Goal: Entertainment & Leisure: Consume media (video, audio)

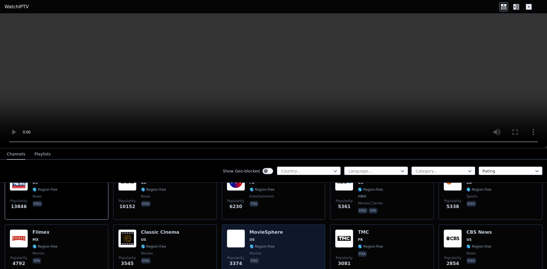
scroll to position [114, 0]
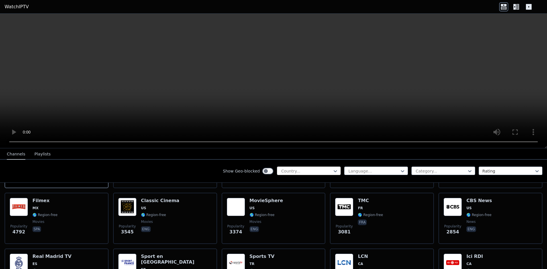
click at [313, 169] on div at bounding box center [307, 171] width 52 height 6
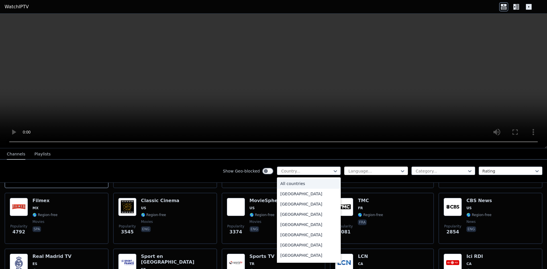
click at [367, 170] on div at bounding box center [374, 171] width 52 height 6
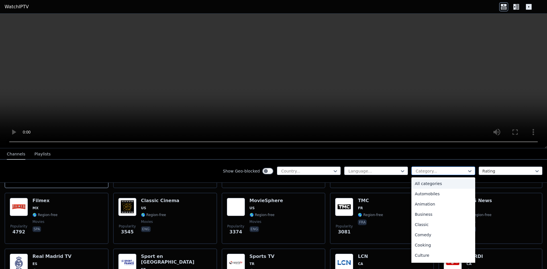
click at [426, 169] on div at bounding box center [441, 171] width 52 height 6
click at [426, 205] on div "Music" at bounding box center [443, 205] width 64 height 10
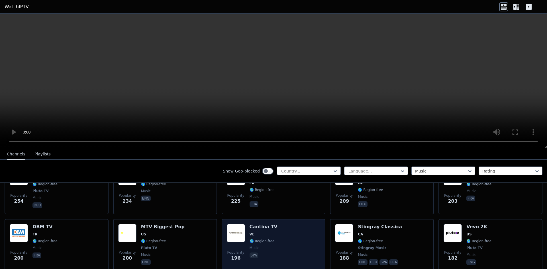
scroll to position [285, 0]
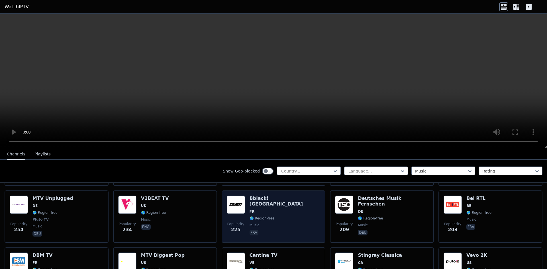
click at [298, 211] on div "Popularity 225 Bblack! [GEOGRAPHIC_DATA] FR 🌎 Region-free music fra" at bounding box center [274, 217] width 94 height 42
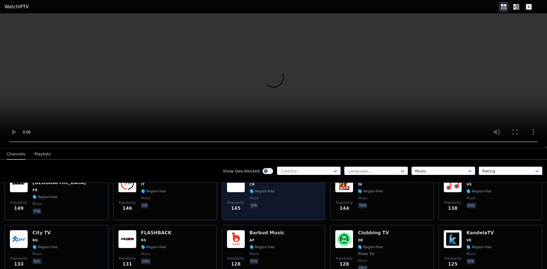
scroll to position [570, 0]
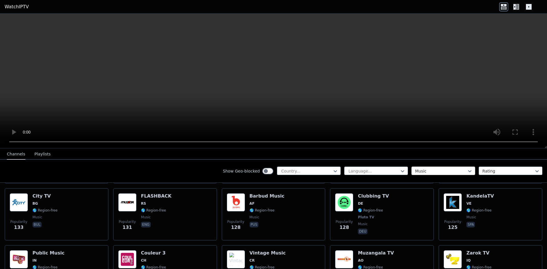
click at [434, 170] on div at bounding box center [441, 171] width 52 height 6
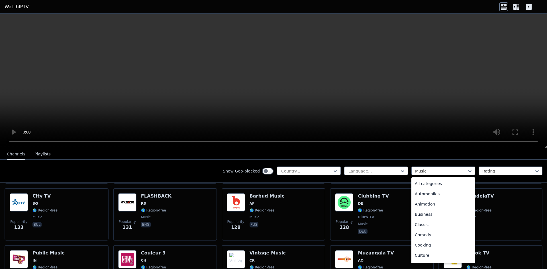
scroll to position [93, 0]
type input "*"
click at [436, 232] on div "Lifestyle" at bounding box center [443, 234] width 64 height 10
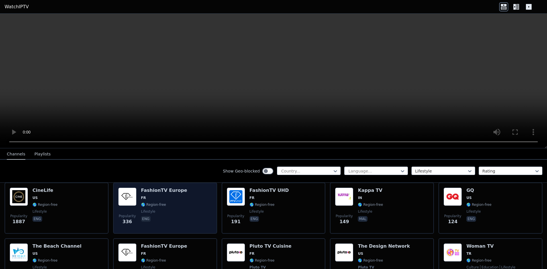
scroll to position [57, 0]
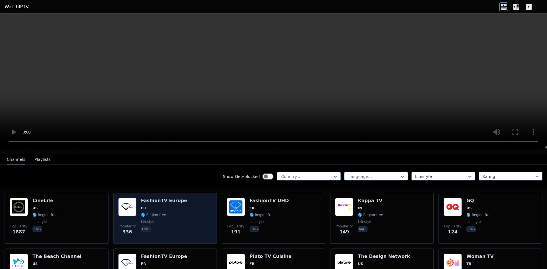
click at [184, 210] on div "Popularity 336 FashionTV [GEOGRAPHIC_DATA] FR 🌎 Region-free lifestyle eng" at bounding box center [165, 218] width 94 height 41
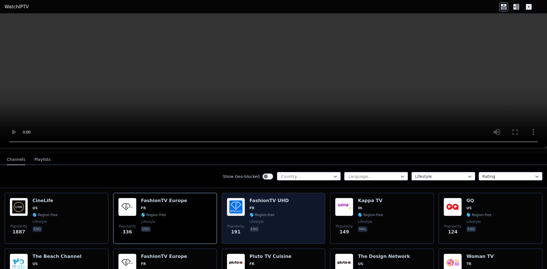
click at [270, 207] on div "FashionTV UHD FR 🌎 Region-free lifestyle eng" at bounding box center [269, 218] width 39 height 41
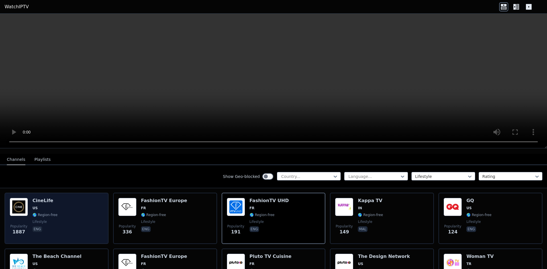
click at [59, 200] on div "Popularity 1887 CineLife US 🌎 Region-free lifestyle eng" at bounding box center [57, 218] width 94 height 41
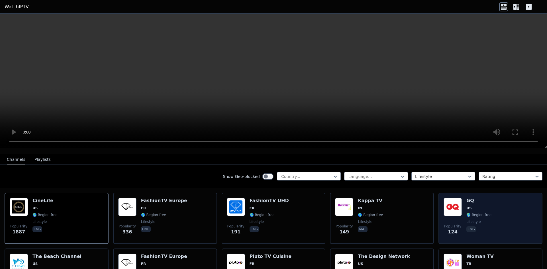
click at [484, 206] on span "US" at bounding box center [478, 208] width 25 height 5
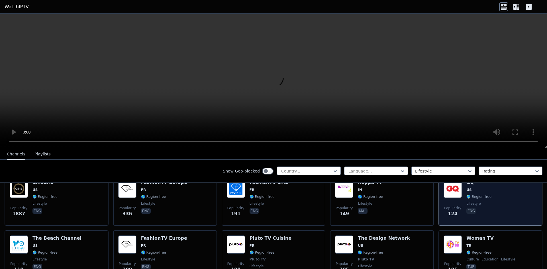
scroll to position [114, 0]
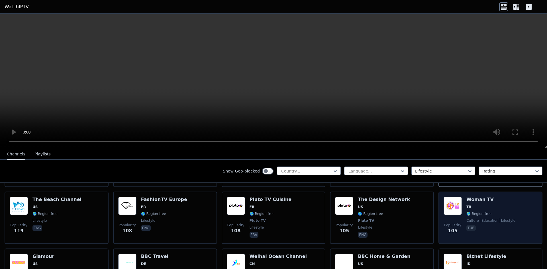
click at [488, 219] on div "Woman TV TR 🌎 Region-free culture education lifestyle tur" at bounding box center [490, 218] width 49 height 42
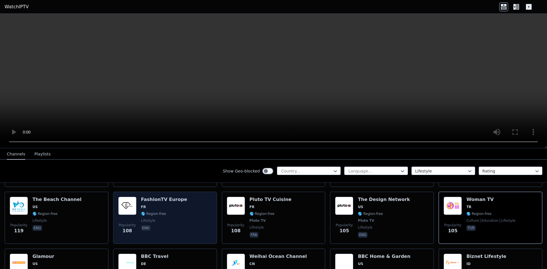
click at [175, 205] on span "FR" at bounding box center [164, 207] width 46 height 5
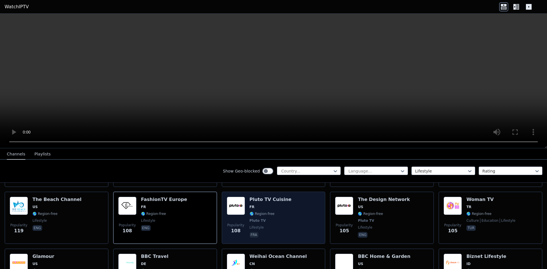
click at [289, 211] on div "Popularity 108 Pluto TV Cuisine FR 🌎 Region-free Pluto TV lifestyle fra" at bounding box center [274, 218] width 94 height 42
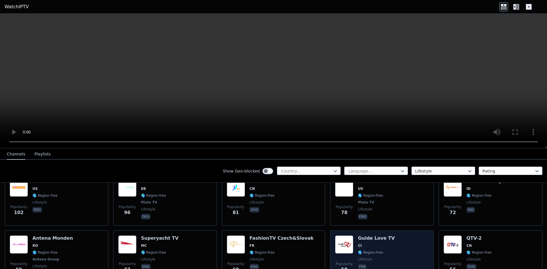
scroll to position [199, 0]
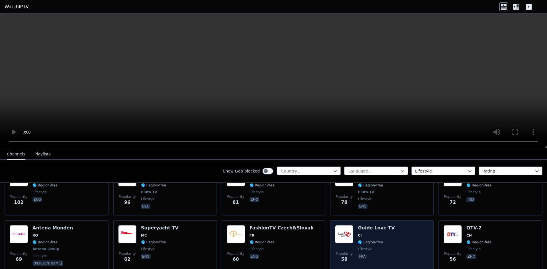
click at [407, 230] on div "Popularity 58 Guide Love TV CI 🌎 Region-free lifestyle fra" at bounding box center [382, 246] width 94 height 42
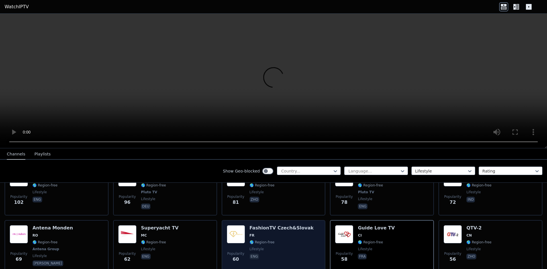
click at [303, 233] on div "Popularity 60 FashionTV Czech&Slovak FR 🌎 Region-free lifestyle eng" at bounding box center [274, 246] width 94 height 42
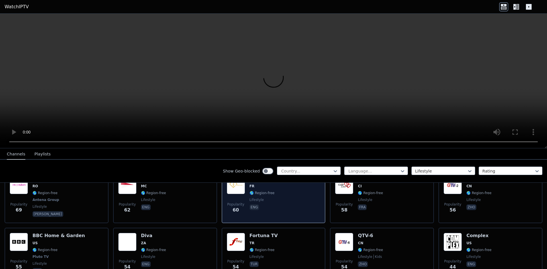
scroll to position [256, 0]
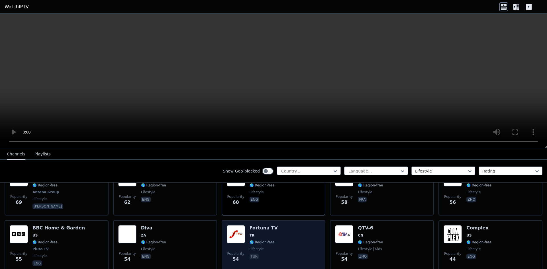
click at [290, 230] on div "Popularity 54 Fortuna TV TR 🌎 Region-free lifestyle tur" at bounding box center [274, 246] width 94 height 42
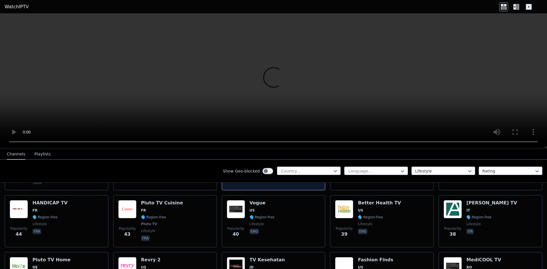
scroll to position [342, 0]
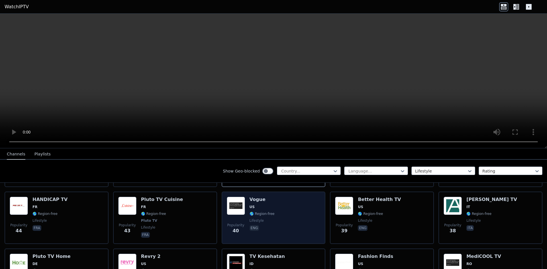
click at [290, 224] on div "Popularity 40 Vogue US 🌎 Region-free lifestyle eng" at bounding box center [274, 218] width 94 height 42
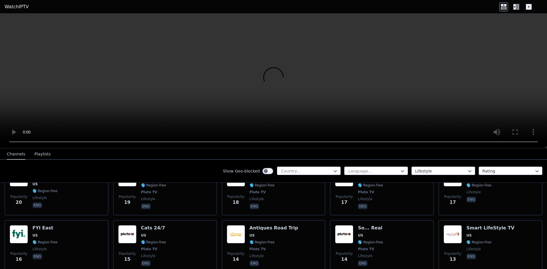
scroll to position [627, 0]
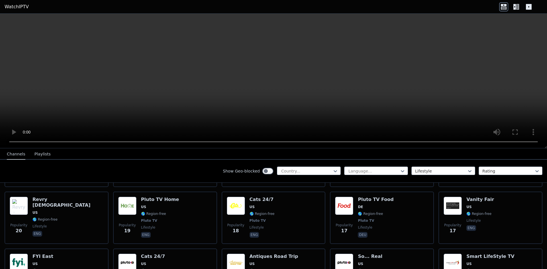
click at [289, 223] on div "Popularity 18 Cats 24/7 US 🌎 Region-free Pluto TV lifestyle eng" at bounding box center [274, 218] width 94 height 42
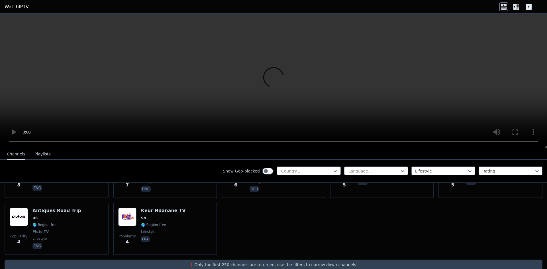
scroll to position [906, 0]
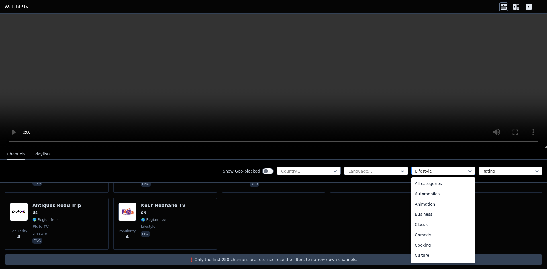
click at [417, 168] on div at bounding box center [441, 171] width 52 height 6
click at [448, 190] on div "Automobiles" at bounding box center [443, 194] width 64 height 10
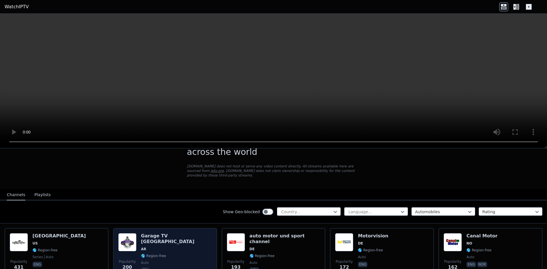
scroll to position [57, 0]
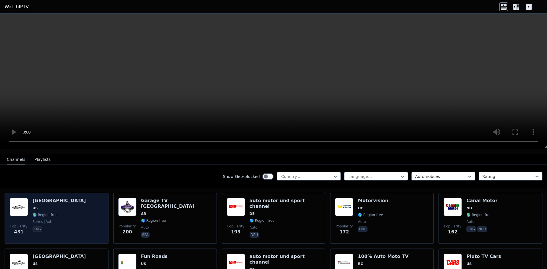
click at [48, 206] on span "US" at bounding box center [58, 208] width 53 height 5
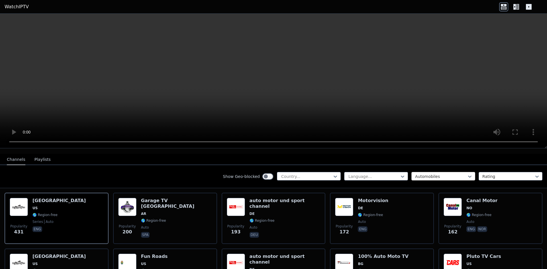
click at [449, 174] on div at bounding box center [441, 177] width 52 height 6
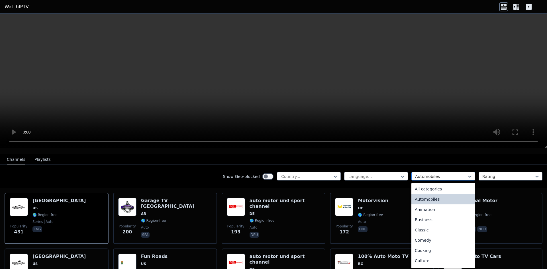
click at [449, 174] on div at bounding box center [441, 177] width 52 height 6
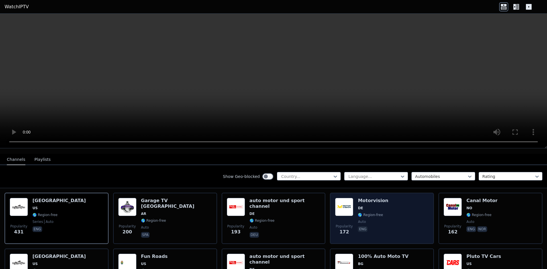
click at [392, 204] on div "Popularity 172 Motorvision DE 🌎 Region-free auto eng" at bounding box center [382, 218] width 94 height 41
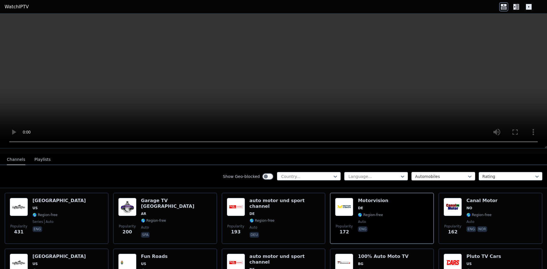
click at [430, 172] on div "Automobiles" at bounding box center [443, 176] width 64 height 9
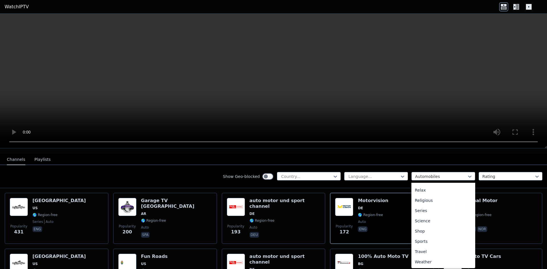
scroll to position [0, 0]
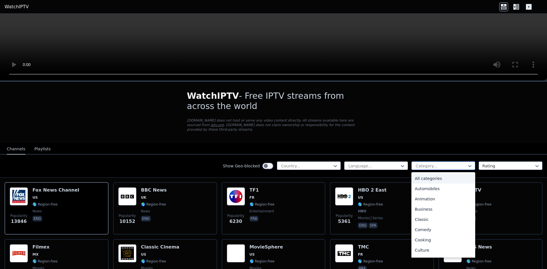
click at [429, 163] on div at bounding box center [441, 166] width 52 height 6
click at [424, 195] on div "Music" at bounding box center [443, 200] width 64 height 10
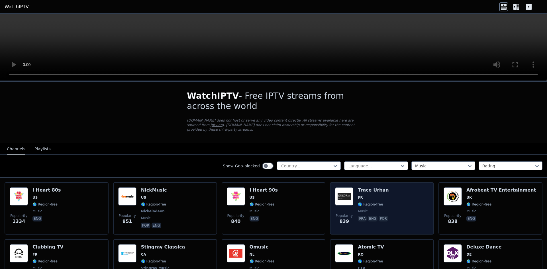
click at [386, 193] on div "Popularity 839 Trace Urban FR 🌎 Region-free music fra eng por" at bounding box center [382, 208] width 94 height 42
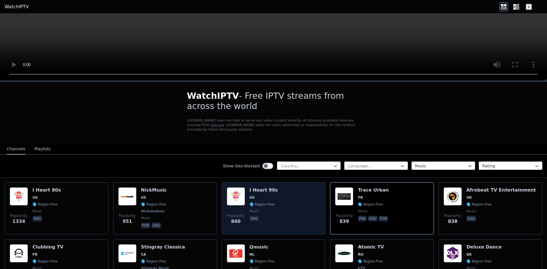
click at [246, 187] on div "Popularity 840 I Heart 90s US 🌎 Region-free music eng" at bounding box center [274, 208] width 94 height 42
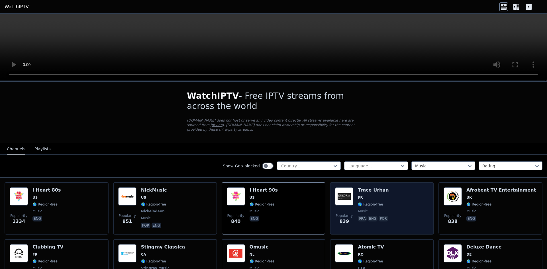
click at [376, 195] on span "FR" at bounding box center [373, 197] width 31 height 5
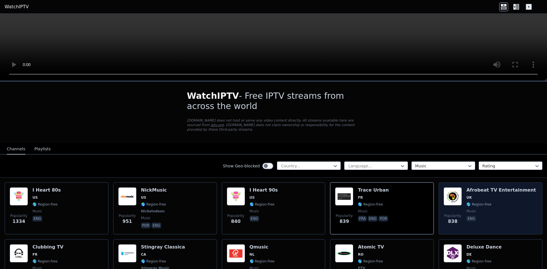
click at [479, 195] on span "UK" at bounding box center [501, 197] width 70 height 5
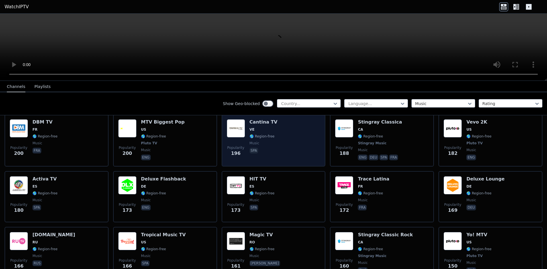
scroll to position [370, 0]
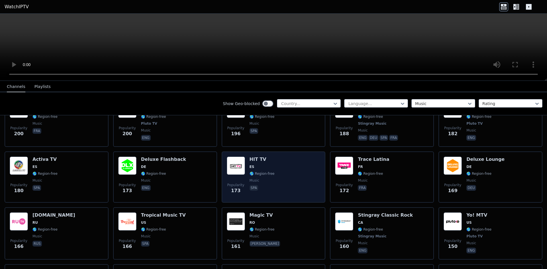
click at [277, 163] on div "Popularity 173 HIT TV ES 🌎 Region-free music spa" at bounding box center [274, 177] width 94 height 41
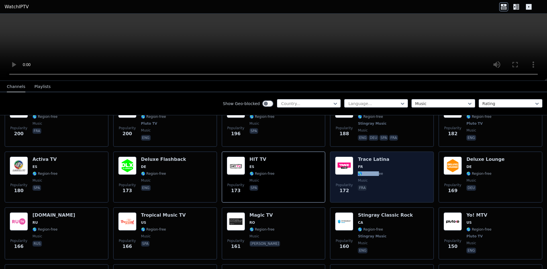
drag, startPoint x: 374, startPoint y: 168, endPoint x: 374, endPoint y: 164, distance: 4.6
click at [374, 164] on div "Trace Latina FR 🌎 Region-free music fra" at bounding box center [373, 177] width 31 height 41
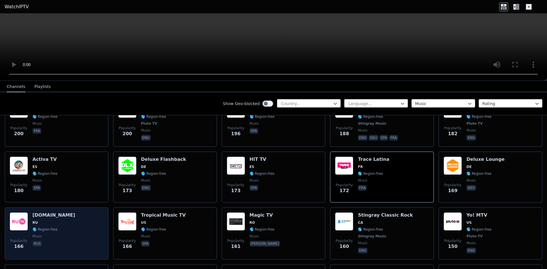
click at [41, 213] on h6 "[DOMAIN_NAME]" at bounding box center [53, 216] width 43 height 6
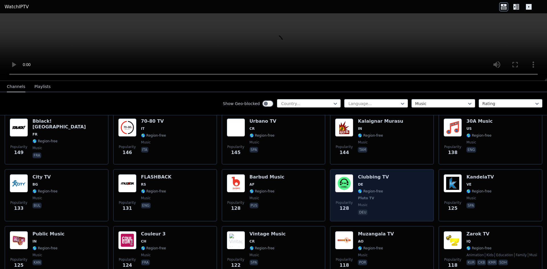
scroll to position [541, 0]
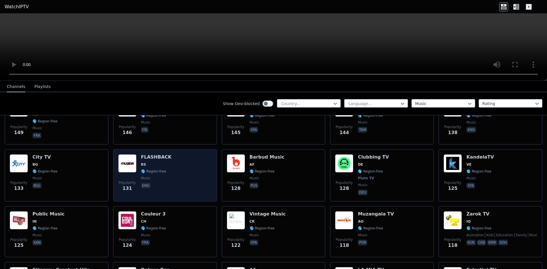
click at [183, 168] on div "Popularity 131 FLASHBACK RS 🌎 Region-free music eng" at bounding box center [165, 175] width 94 height 42
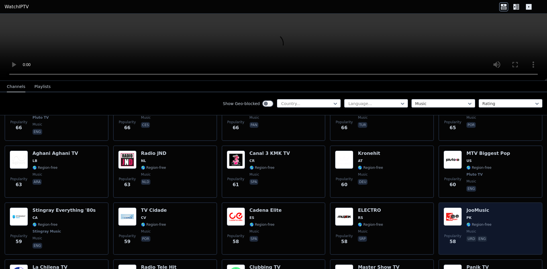
scroll to position [1396, 0]
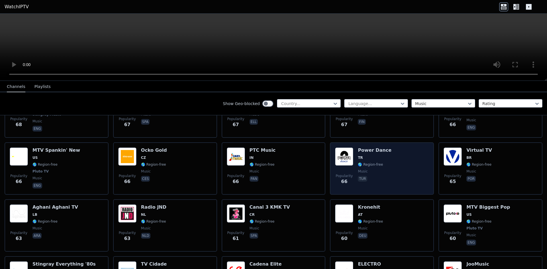
click at [400, 164] on div "Popularity 66 Power Dance TR 🌎 Region-free music tur" at bounding box center [382, 169] width 94 height 42
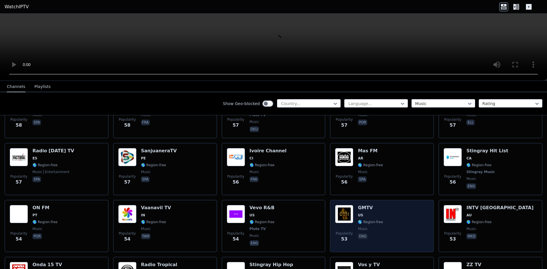
scroll to position [1738, 0]
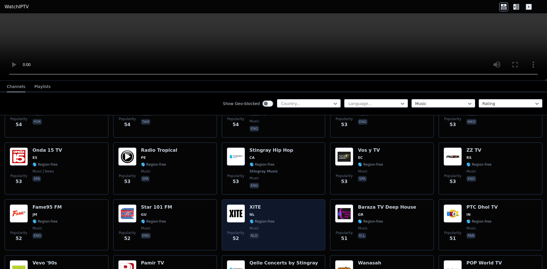
click at [281, 211] on div "Popularity 52 XITE NL 🌎 Region-free music nld" at bounding box center [274, 225] width 94 height 41
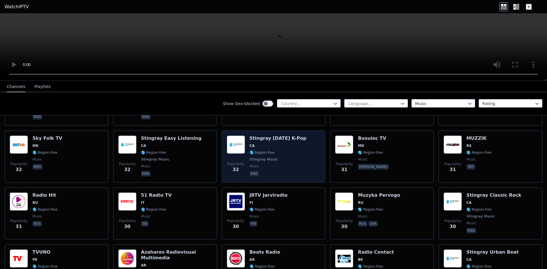
scroll to position [2621, 0]
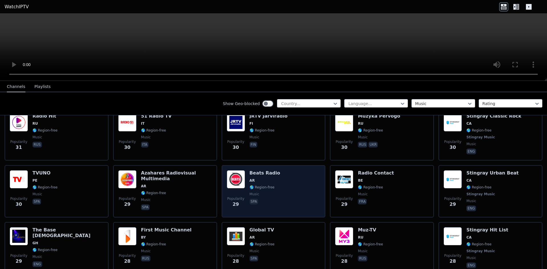
click at [281, 192] on div "Popularity 29 Beats Radio AR 🌎 Region-free music spa" at bounding box center [274, 191] width 94 height 42
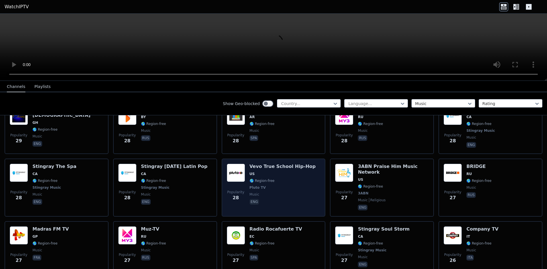
scroll to position [2731, 0]
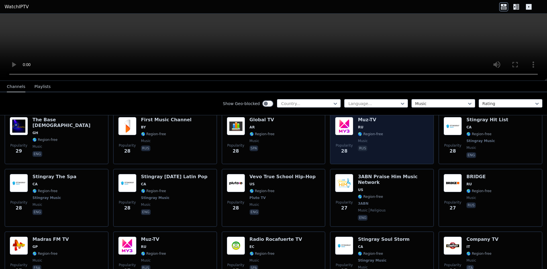
click at [378, 138] on div "Popularity 28 Muz-TV RU 🌎 Region-free music rus" at bounding box center [382, 138] width 94 height 42
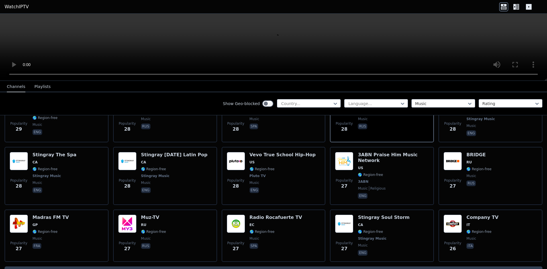
scroll to position [2760, 0]
